Goal: Task Accomplishment & Management: Complete application form

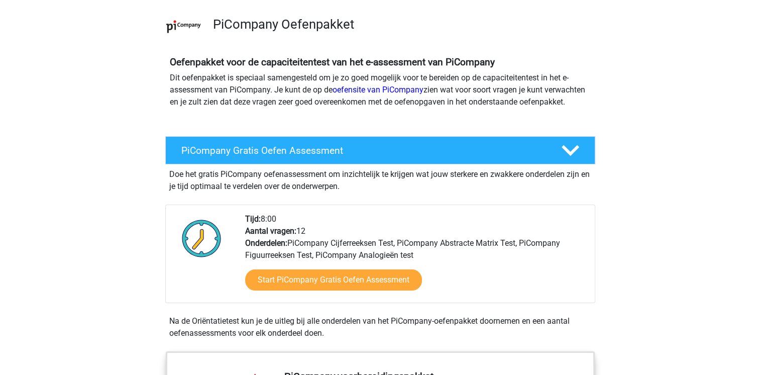
scroll to position [95, 0]
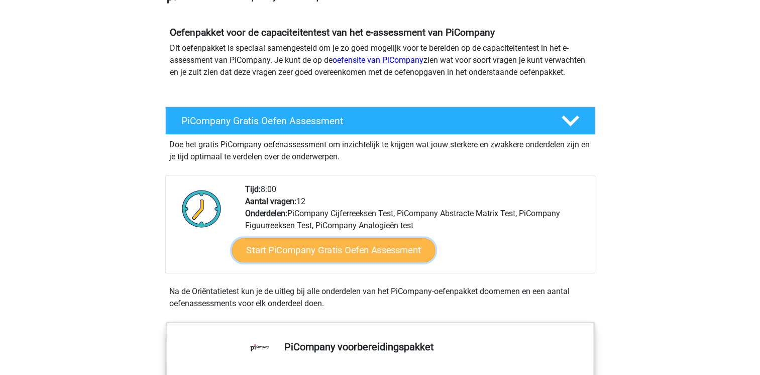
click at [263, 262] on link "Start PiCompany Gratis Oefen Assessment" at bounding box center [333, 250] width 203 height 24
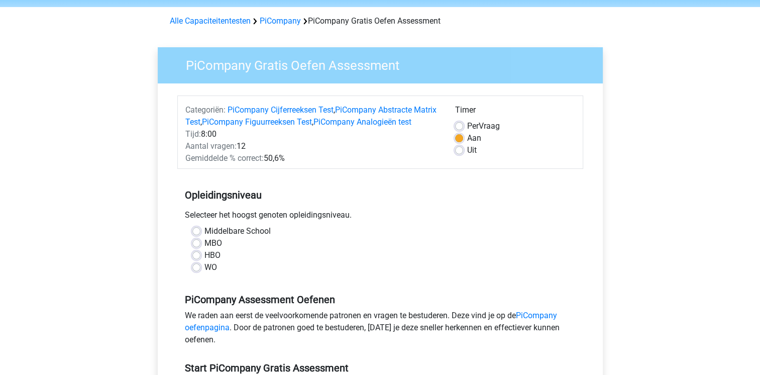
scroll to position [37, 0]
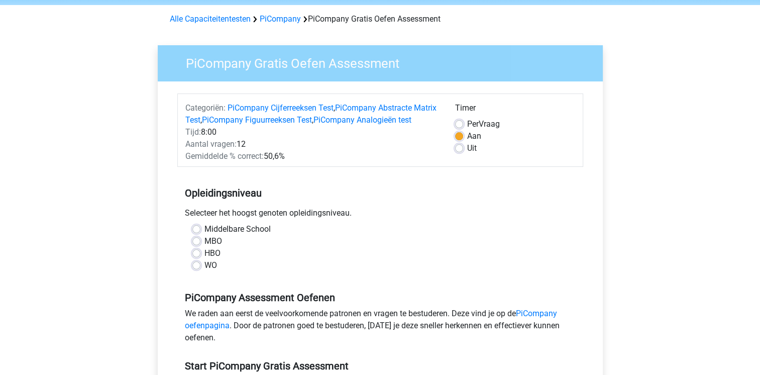
click at [201, 279] on div "Middelbare School MBO HBO WO" at bounding box center [380, 251] width 406 height 56
click at [205, 271] on label "WO" at bounding box center [211, 265] width 13 height 12
click at [199, 269] on input "WO" at bounding box center [196, 264] width 8 height 10
radio input "true"
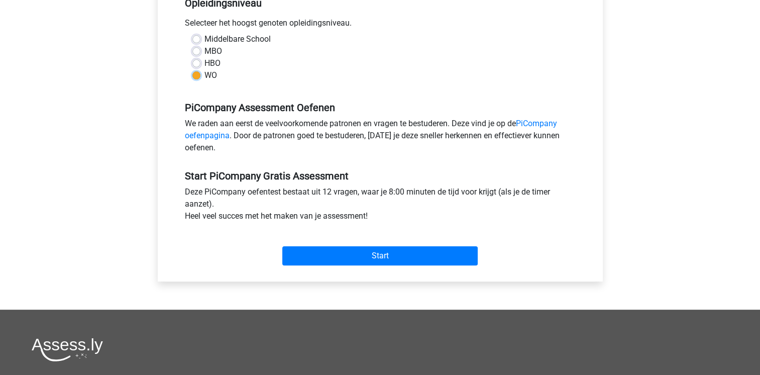
scroll to position [228, 0]
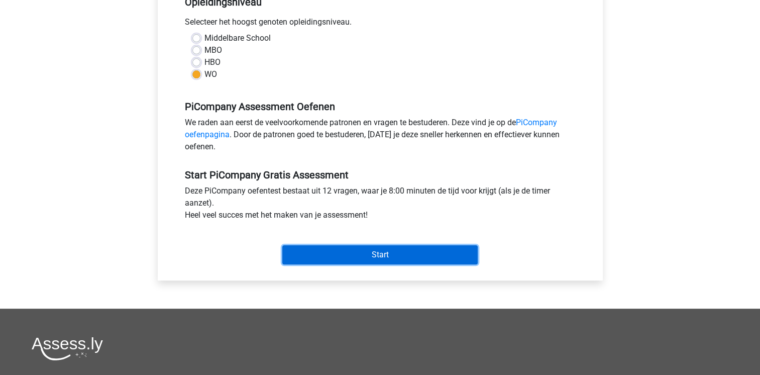
click at [316, 264] on input "Start" at bounding box center [379, 254] width 195 height 19
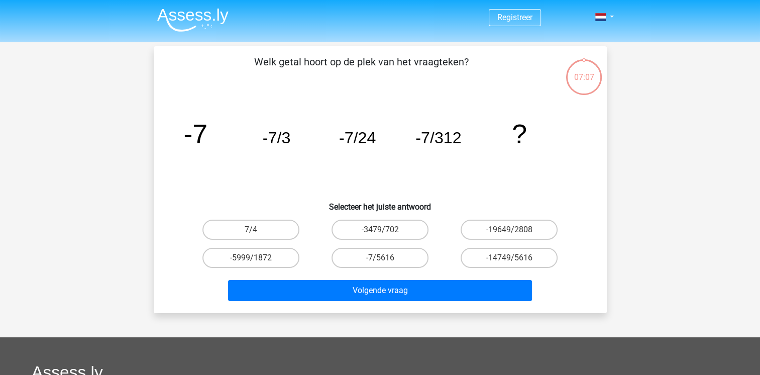
click at [71, 184] on div "Registreer" at bounding box center [380, 301] width 760 height 602
click at [360, 259] on label "-7/5616" at bounding box center [380, 258] width 97 height 20
click at [380, 259] on input "-7/5616" at bounding box center [383, 261] width 7 height 7
radio input "true"
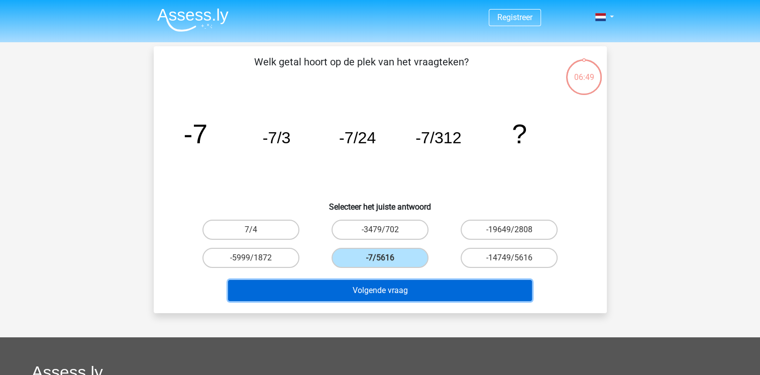
click at [345, 296] on button "Volgende vraag" at bounding box center [380, 290] width 304 height 21
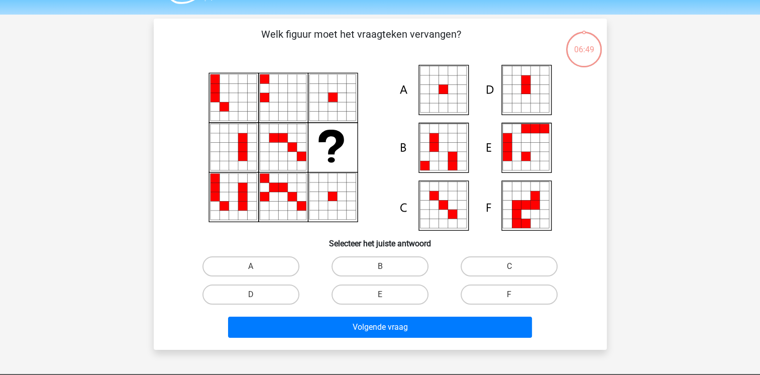
scroll to position [26, 0]
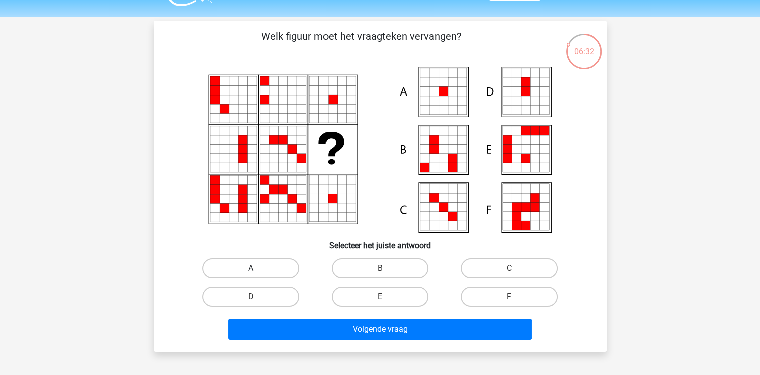
click at [235, 268] on label "A" at bounding box center [250, 268] width 97 height 20
click at [251, 268] on input "A" at bounding box center [254, 271] width 7 height 7
radio input "true"
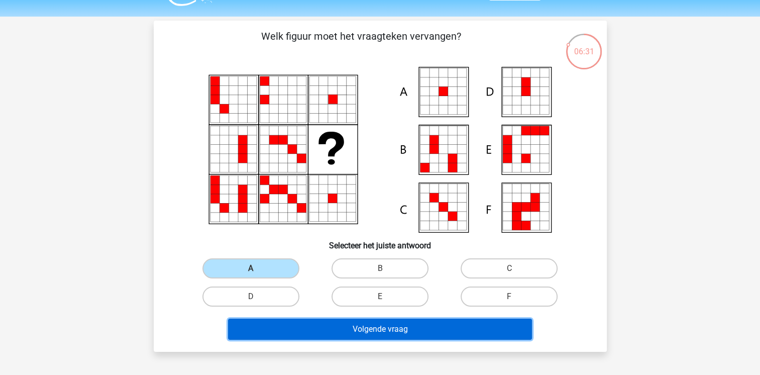
click at [249, 325] on button "Volgende vraag" at bounding box center [380, 329] width 304 height 21
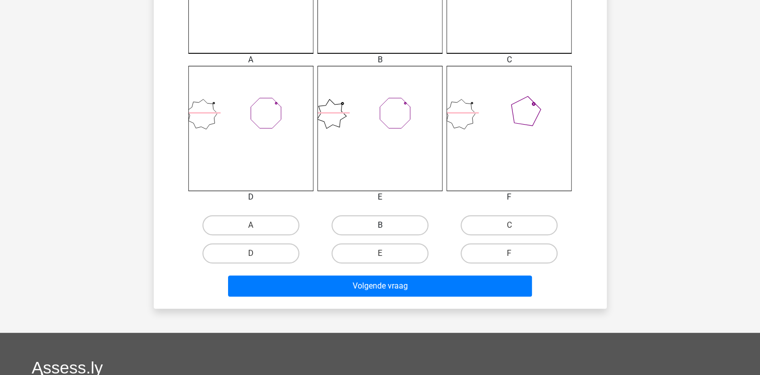
scroll to position [356, 0]
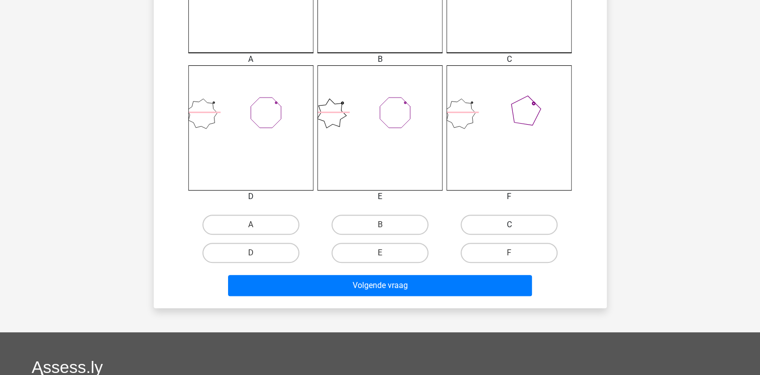
click at [474, 217] on label "C" at bounding box center [509, 225] width 97 height 20
click at [509, 225] on input "C" at bounding box center [512, 228] width 7 height 7
radio input "true"
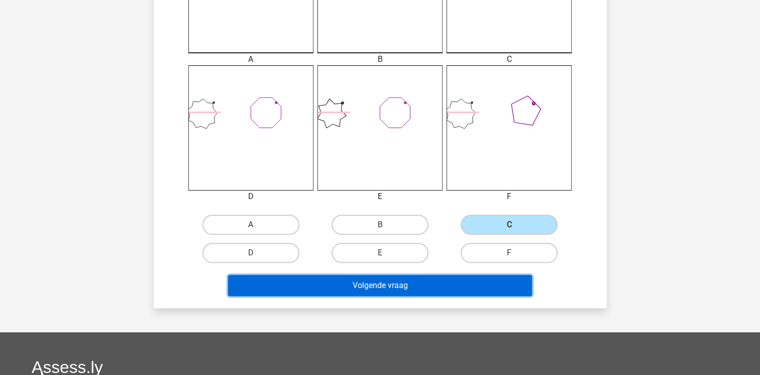
click at [412, 287] on button "Volgende vraag" at bounding box center [380, 285] width 304 height 21
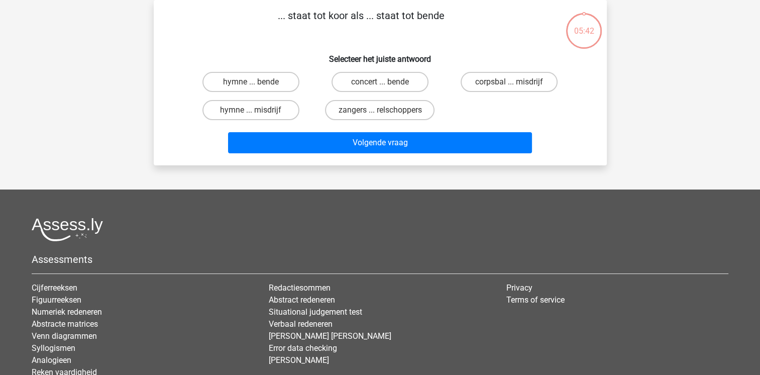
scroll to position [0, 0]
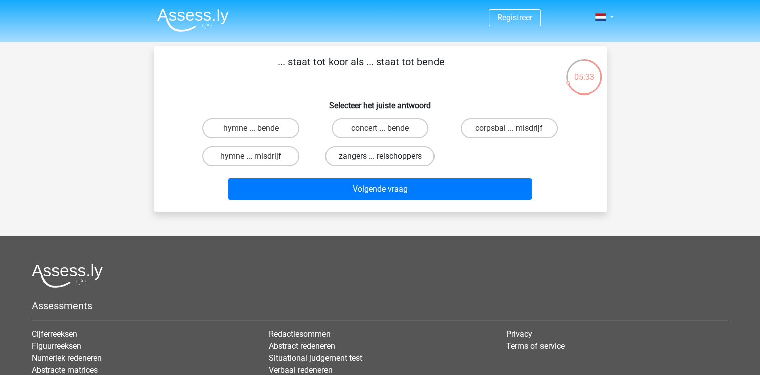
click at [344, 159] on label "zangers ... relschoppers" at bounding box center [380, 156] width 110 height 20
click at [380, 159] on input "zangers ... relschoppers" at bounding box center [383, 159] width 7 height 7
radio input "true"
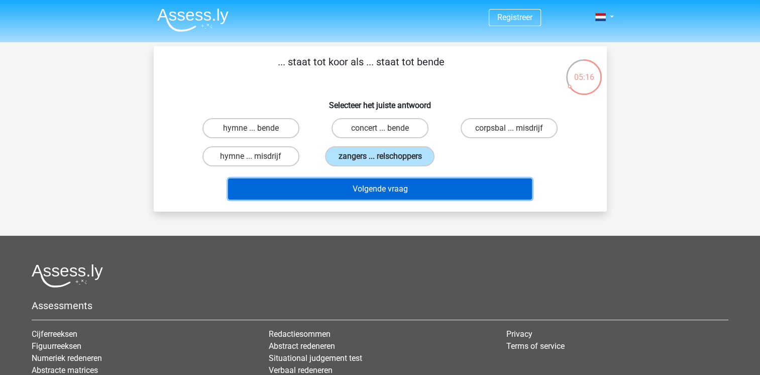
click at [364, 187] on button "Volgende vraag" at bounding box center [380, 188] width 304 height 21
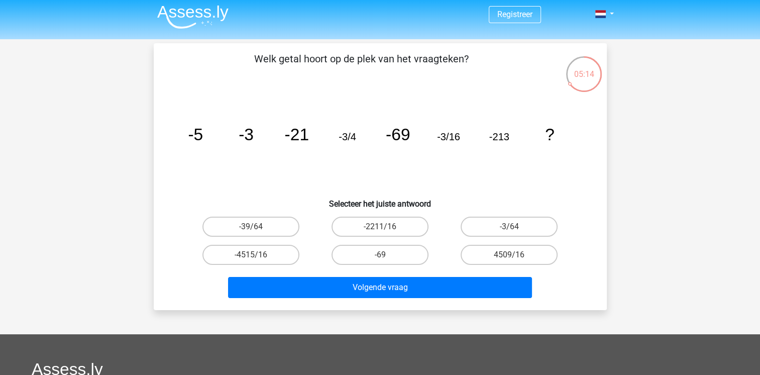
scroll to position [3, 0]
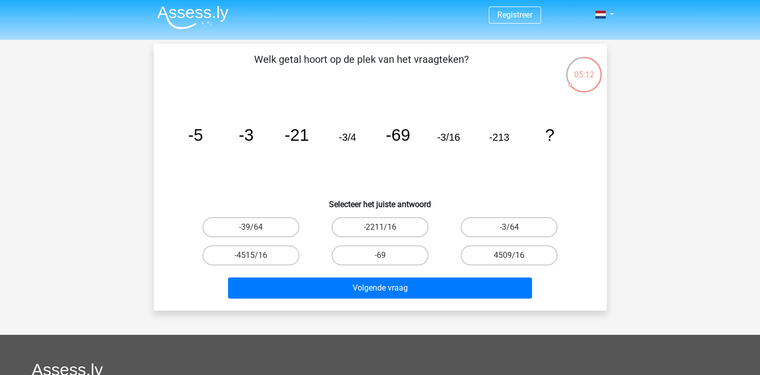
click at [204, 135] on icon "image/svg+xml -5 -3 -21 -3/4 -69 -3/16 -213 ?" at bounding box center [380, 140] width 405 height 101
drag, startPoint x: 202, startPoint y: 135, endPoint x: 259, endPoint y: 137, distance: 57.3
click at [259, 137] on icon "image/svg+xml -5 -3 -21 -3/4 -69 -3/16 -213 ?" at bounding box center [380, 140] width 405 height 101
drag, startPoint x: 259, startPoint y: 137, endPoint x: 252, endPoint y: 162, distance: 26.7
click at [252, 162] on icon "image/svg+xml -5 -3 -21 -3/4 -69 -3/16 -213 ?" at bounding box center [380, 140] width 405 height 101
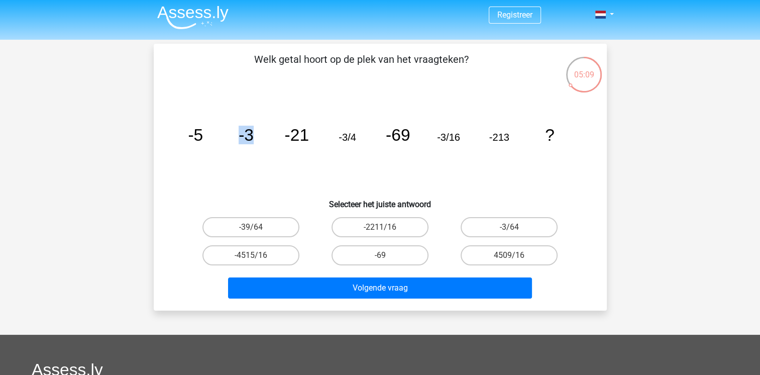
click at [252, 162] on icon "image/svg+xml -5 -3 -21 -3/4 -69 -3/16 -213 ?" at bounding box center [380, 140] width 405 height 101
click at [533, 222] on label "-3/64" at bounding box center [509, 227] width 97 height 20
click at [516, 227] on input "-3/64" at bounding box center [512, 230] width 7 height 7
radio input "true"
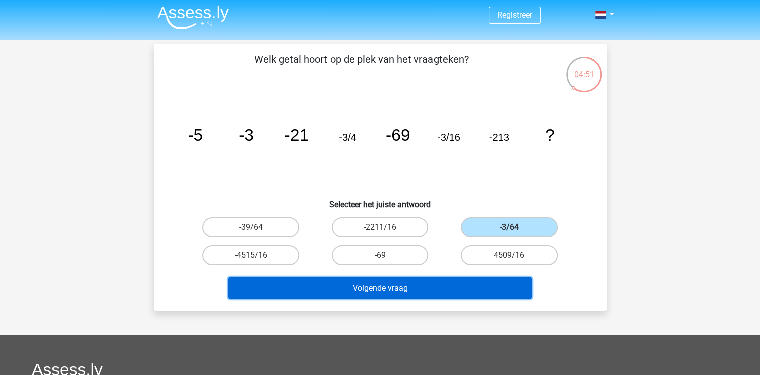
click at [422, 284] on button "Volgende vraag" at bounding box center [380, 287] width 304 height 21
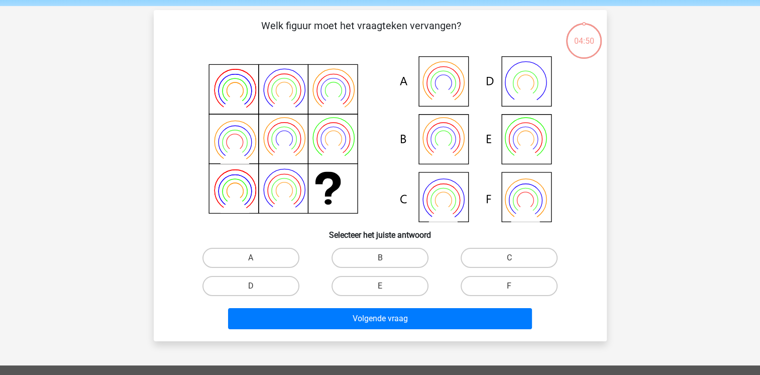
scroll to position [46, 0]
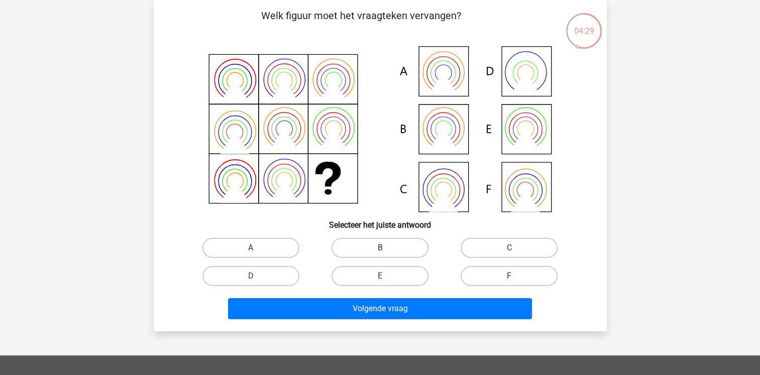
click at [396, 249] on label "B" at bounding box center [380, 248] width 97 height 20
click at [386, 249] on input "B" at bounding box center [383, 251] width 7 height 7
radio input "true"
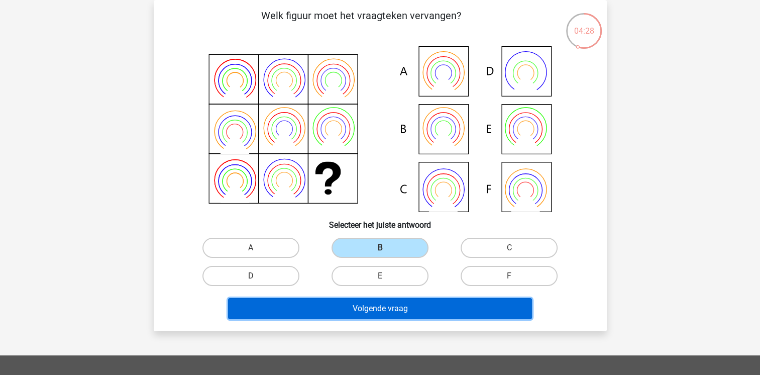
click at [382, 302] on button "Volgende vraag" at bounding box center [380, 308] width 304 height 21
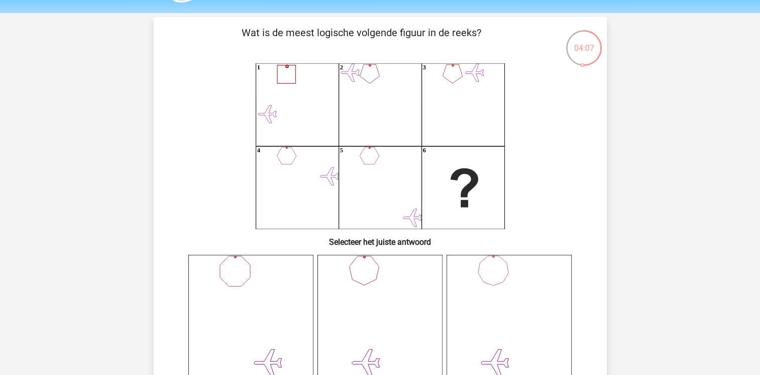
scroll to position [30, 0]
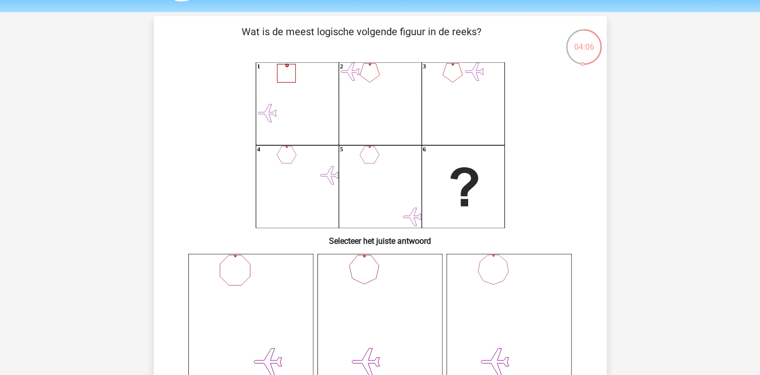
click at [343, 143] on icon "1 2 3 4 5 6" at bounding box center [380, 145] width 405 height 166
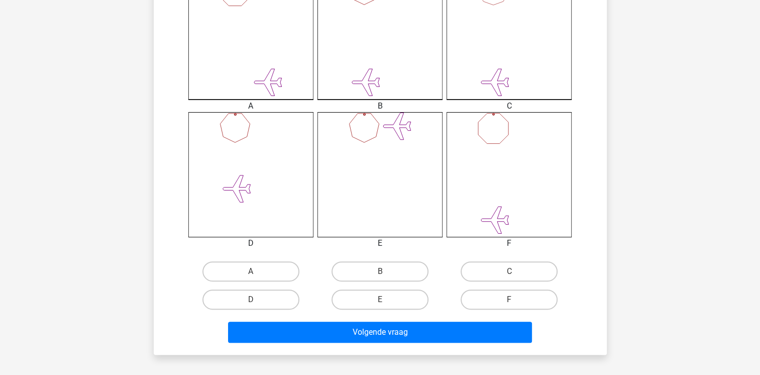
scroll to position [320, 0]
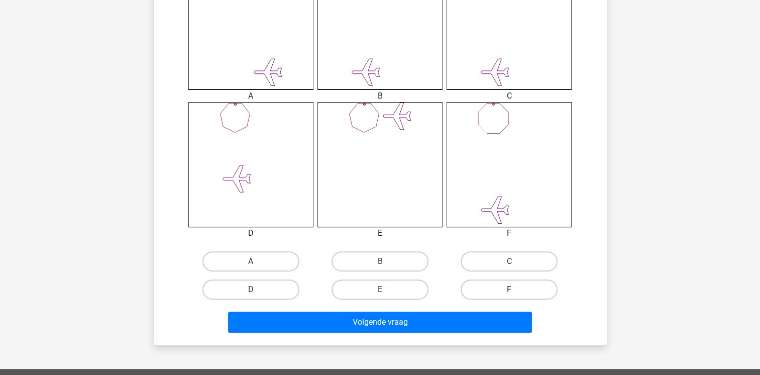
click at [481, 295] on label "F" at bounding box center [509, 289] width 97 height 20
click at [509, 295] on input "F" at bounding box center [512, 292] width 7 height 7
radio input "true"
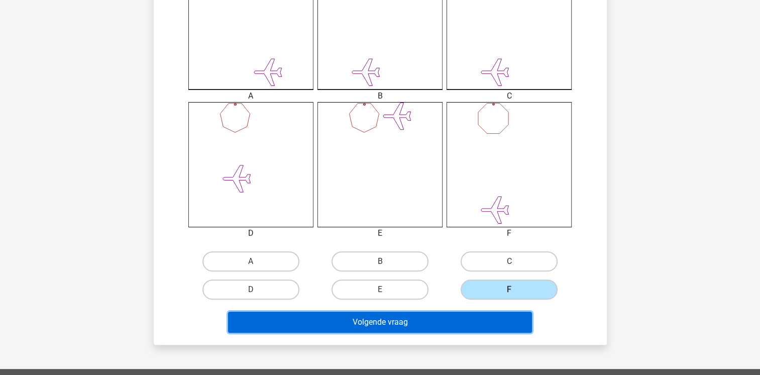
click at [428, 315] on button "Volgende vraag" at bounding box center [380, 322] width 304 height 21
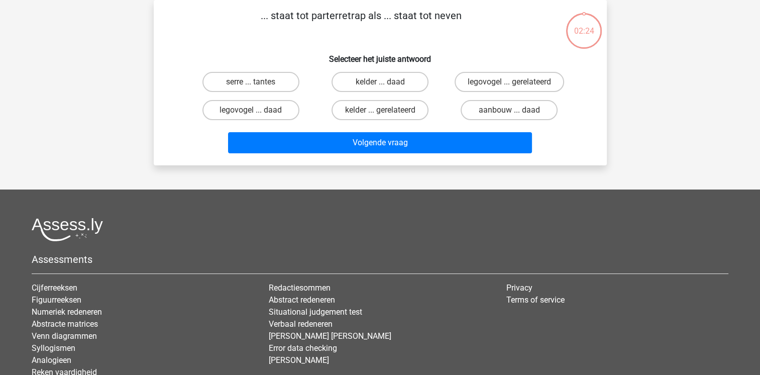
scroll to position [0, 0]
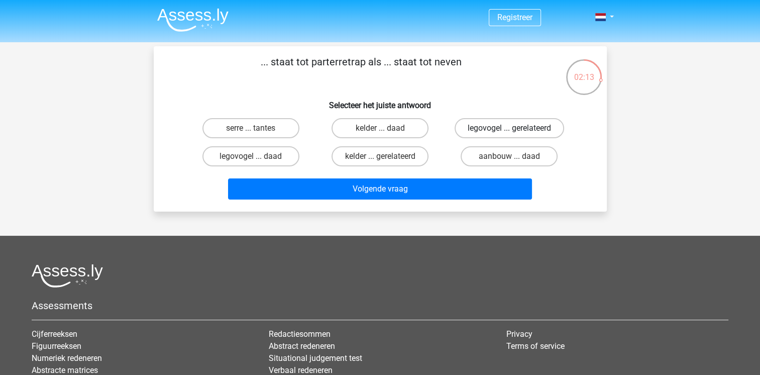
click at [478, 124] on label "legovogel ... gerelateerd" at bounding box center [510, 128] width 110 height 20
click at [509, 128] on input "legovogel ... gerelateerd" at bounding box center [512, 131] width 7 height 7
radio input "true"
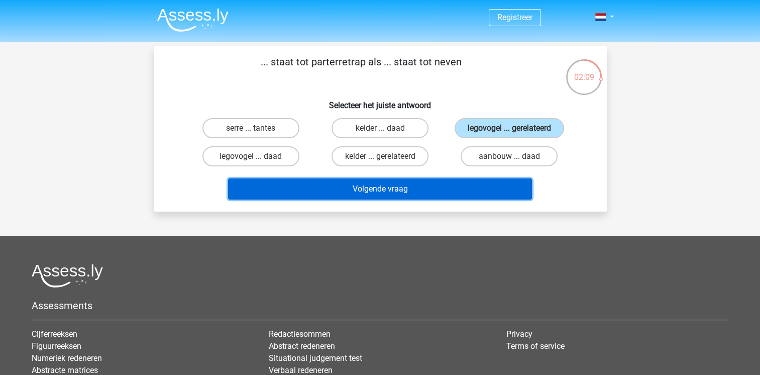
click at [325, 193] on button "Volgende vraag" at bounding box center [380, 188] width 304 height 21
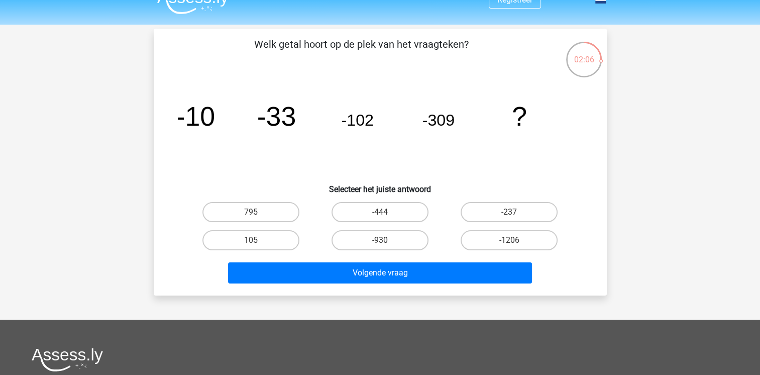
scroll to position [17, 0]
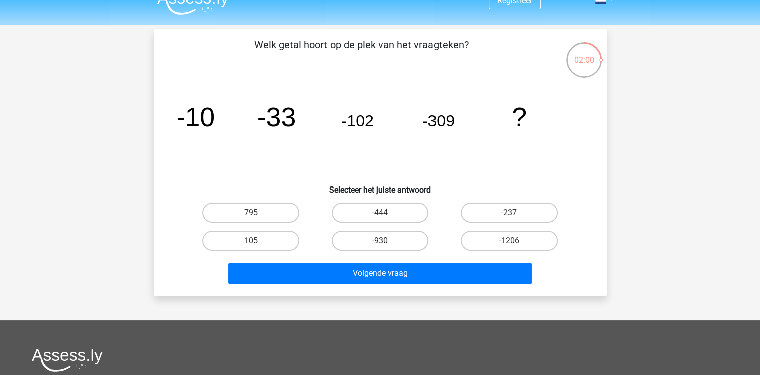
click at [354, 244] on label "-930" at bounding box center [380, 241] width 97 height 20
click at [380, 244] on input "-930" at bounding box center [383, 244] width 7 height 7
radio input "true"
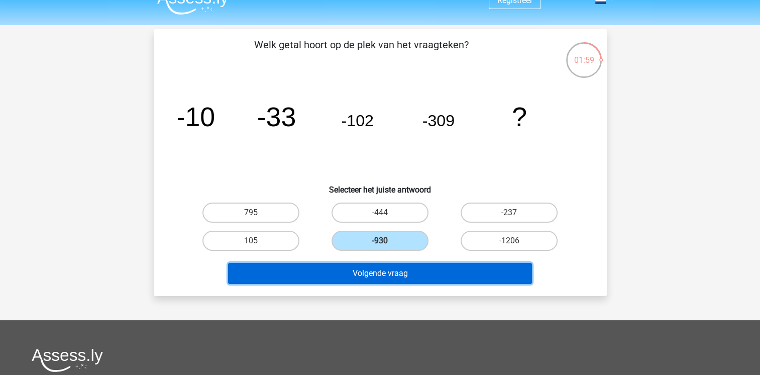
click at [344, 277] on button "Volgende vraag" at bounding box center [380, 273] width 304 height 21
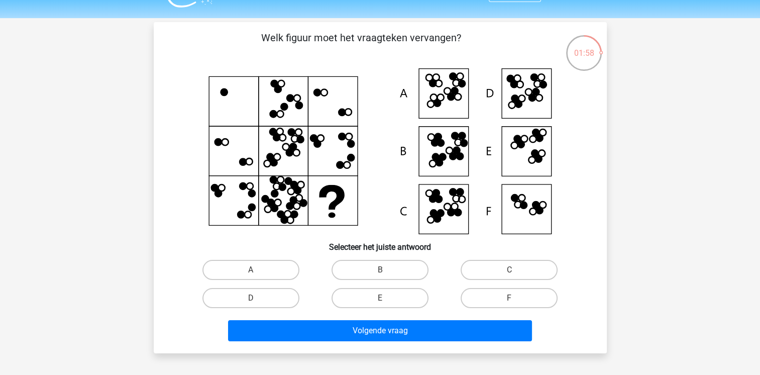
scroll to position [24, 0]
click at [404, 266] on label "B" at bounding box center [380, 270] width 97 height 20
click at [386, 270] on input "B" at bounding box center [383, 273] width 7 height 7
radio input "true"
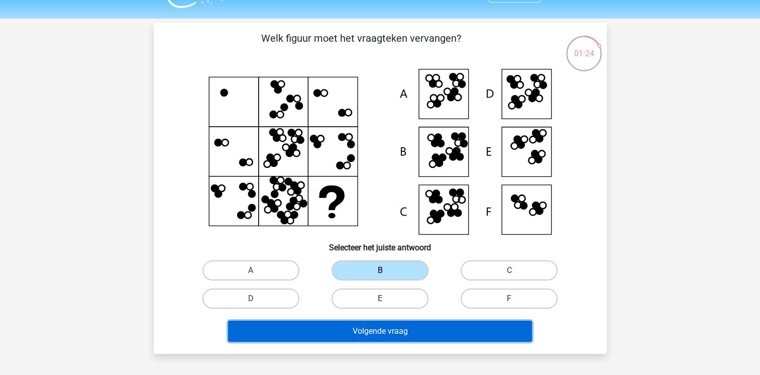
click at [386, 332] on button "Volgende vraag" at bounding box center [380, 331] width 304 height 21
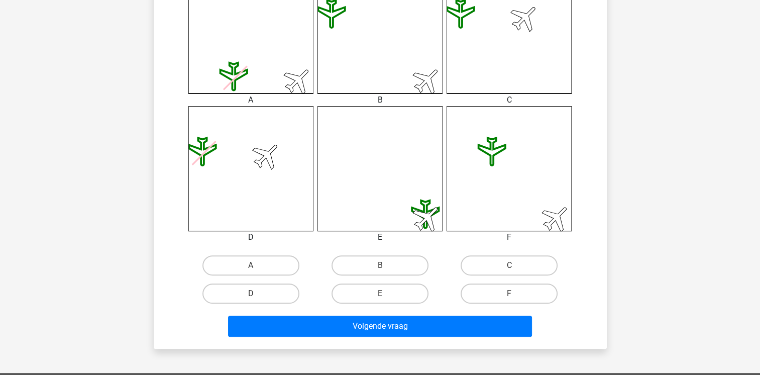
scroll to position [316, 0]
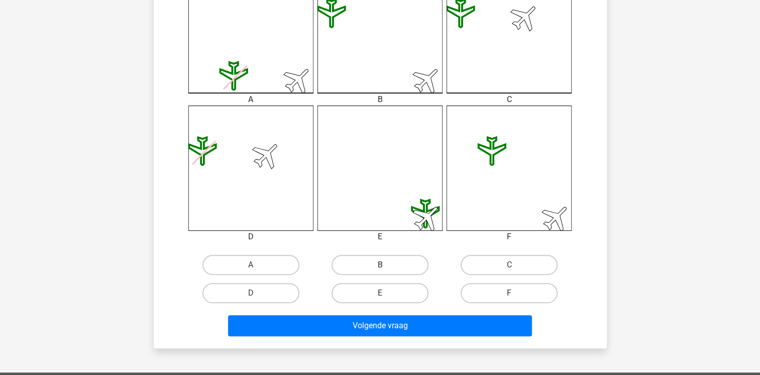
click at [372, 265] on label "B" at bounding box center [380, 265] width 97 height 20
click at [380, 265] on input "B" at bounding box center [383, 268] width 7 height 7
radio input "true"
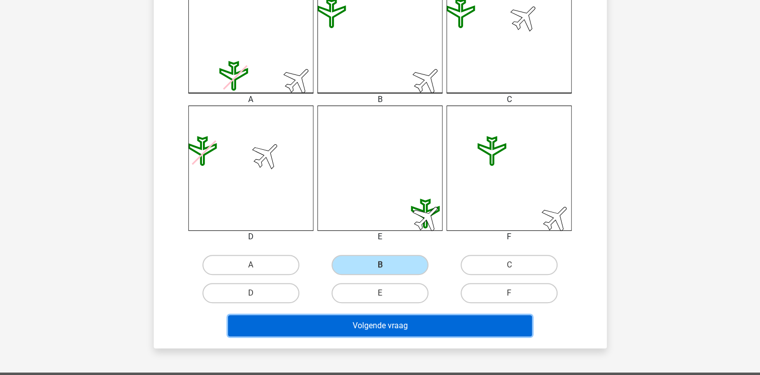
click at [361, 317] on button "Volgende vraag" at bounding box center [380, 325] width 304 height 21
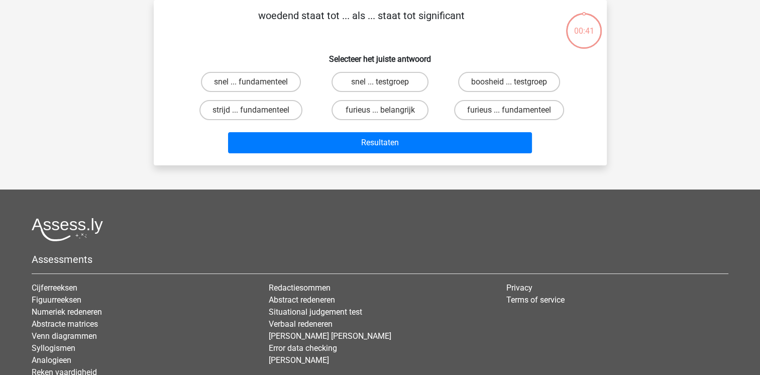
scroll to position [0, 0]
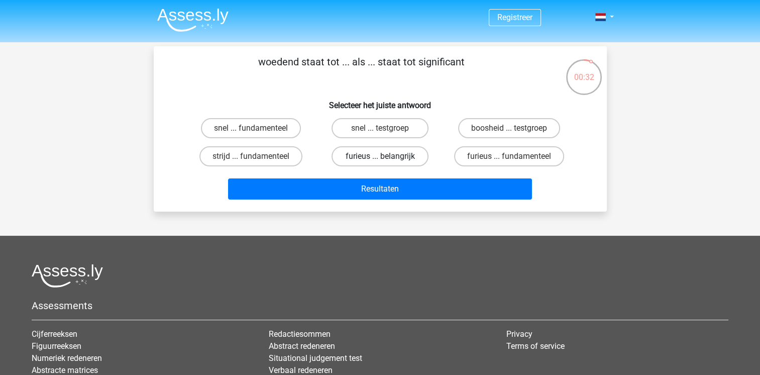
click at [419, 156] on label "furieus ... belangrijk" at bounding box center [380, 156] width 97 height 20
click at [386, 156] on input "furieus ... belangrijk" at bounding box center [383, 159] width 7 height 7
radio input "true"
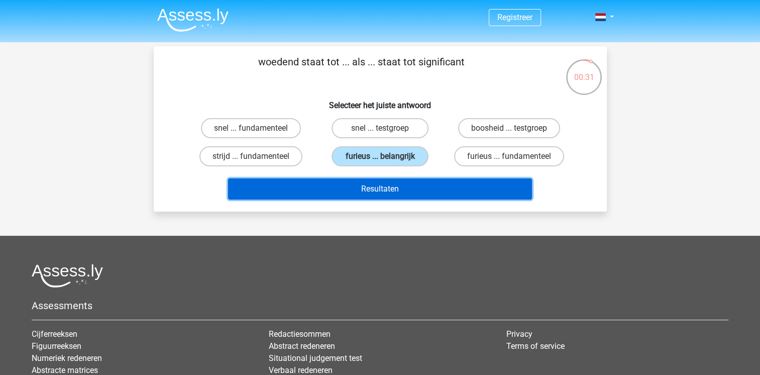
click at [410, 184] on button "Resultaten" at bounding box center [380, 188] width 304 height 21
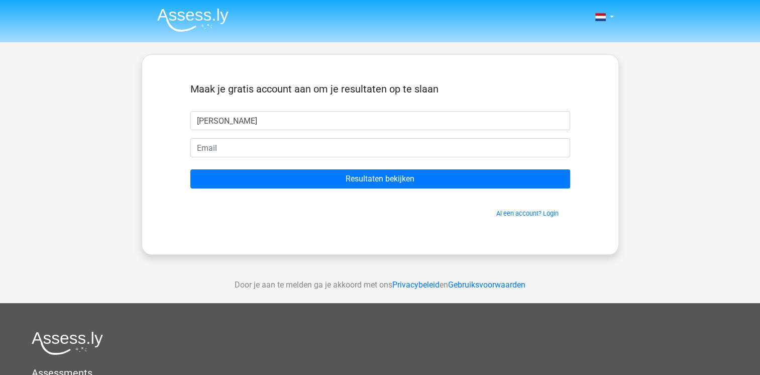
type input "gino"
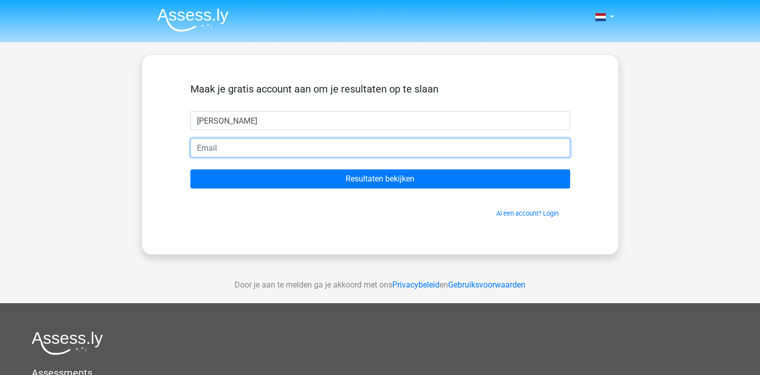
click at [380, 144] on input "email" at bounding box center [380, 147] width 380 height 19
type input "oinkoinkbusiness@gmail.com"
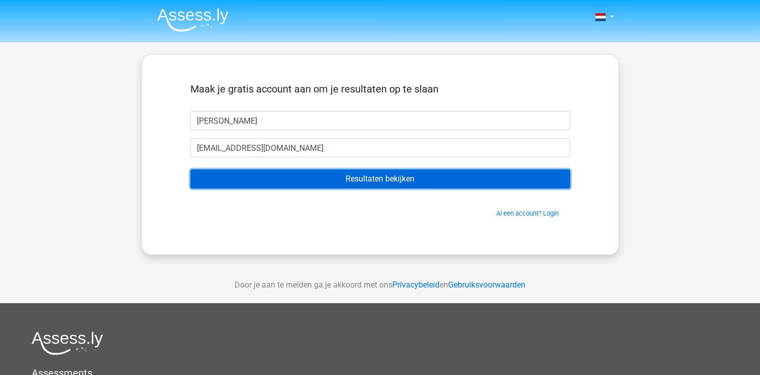
click at [285, 180] on input "Resultaten bekijken" at bounding box center [380, 178] width 380 height 19
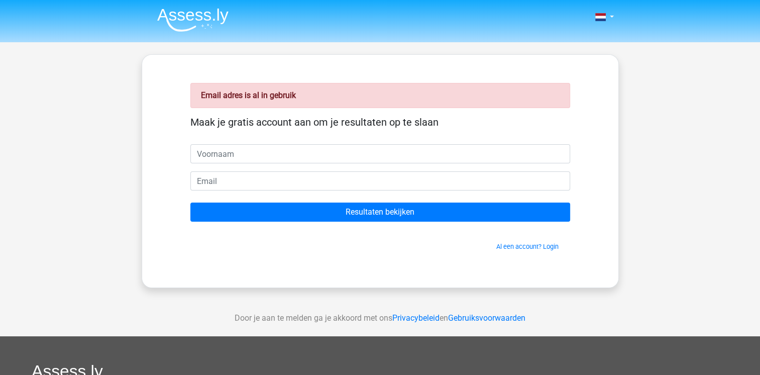
click at [231, 153] on input "text" at bounding box center [380, 153] width 380 height 19
type input "[PERSON_NAME]"
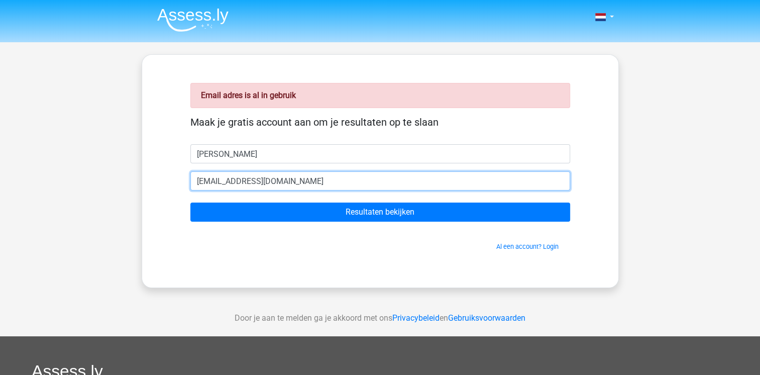
drag, startPoint x: 310, startPoint y: 182, endPoint x: 106, endPoint y: 184, distance: 204.0
click at [106, 184] on div "Nederlands English" at bounding box center [380, 300] width 760 height 601
type input "[PERSON_NAME][EMAIL_ADDRESS][DOMAIN_NAME]"
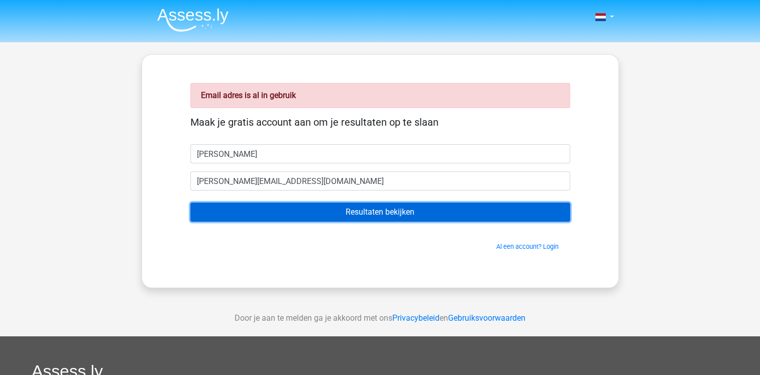
click at [231, 213] on input "Resultaten bekijken" at bounding box center [380, 211] width 380 height 19
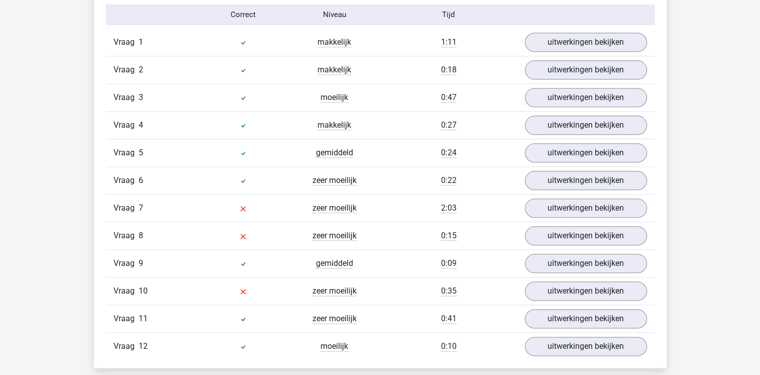
scroll to position [1137, 0]
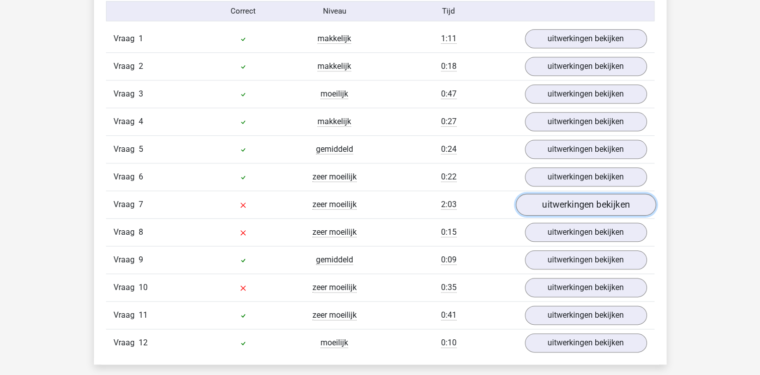
click at [551, 204] on link "uitwerkingen bekijken" at bounding box center [586, 205] width 140 height 22
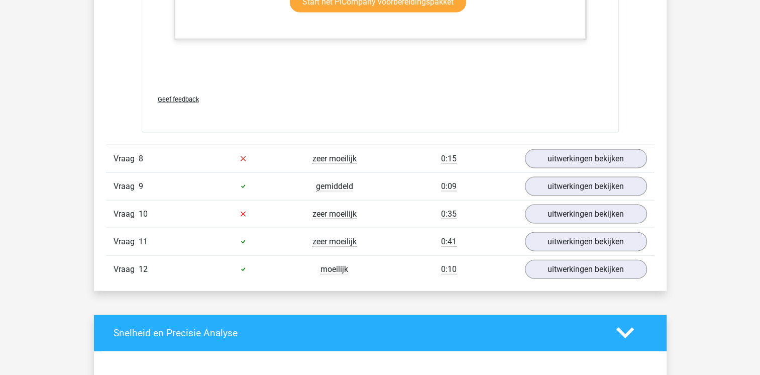
scroll to position [2128, 0]
